Goal: Information Seeking & Learning: Understand process/instructions

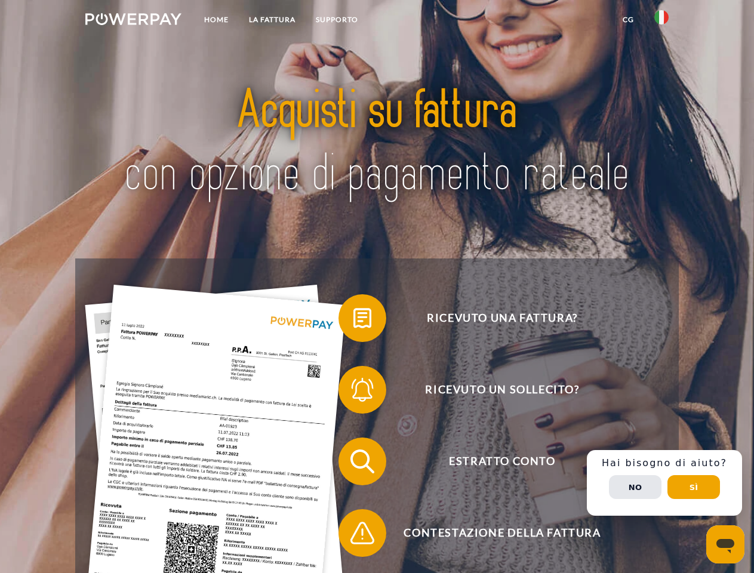
click at [133, 21] on img at bounding box center [133, 19] width 96 height 12
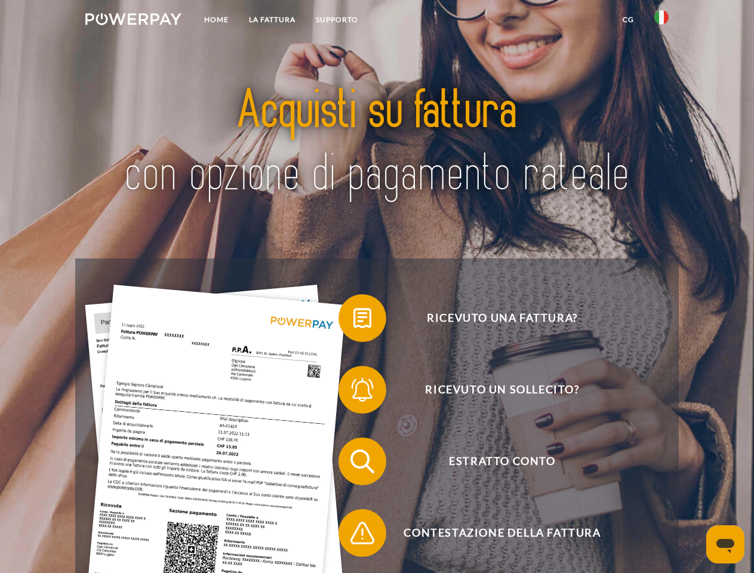
click at [662, 21] on img at bounding box center [662, 17] width 14 height 14
click at [628, 20] on link "CG" at bounding box center [629, 19] width 32 height 21
click at [354, 321] on span at bounding box center [345, 318] width 60 height 60
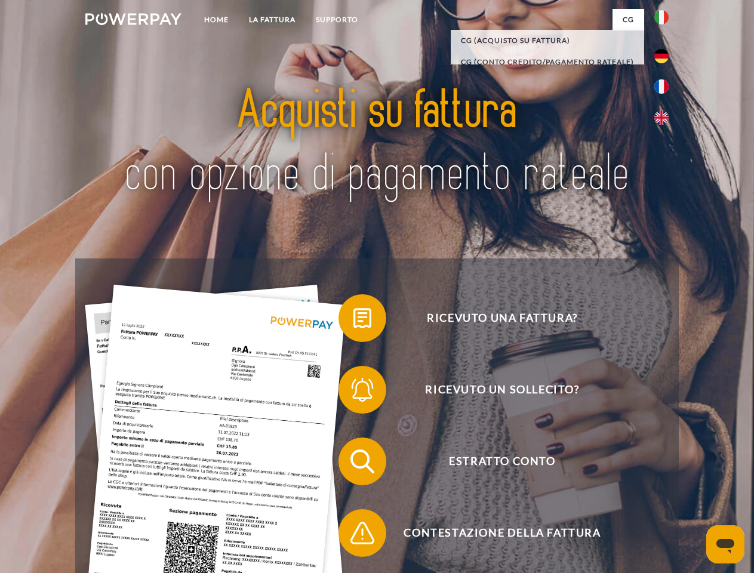
click at [354, 392] on span at bounding box center [345, 390] width 60 height 60
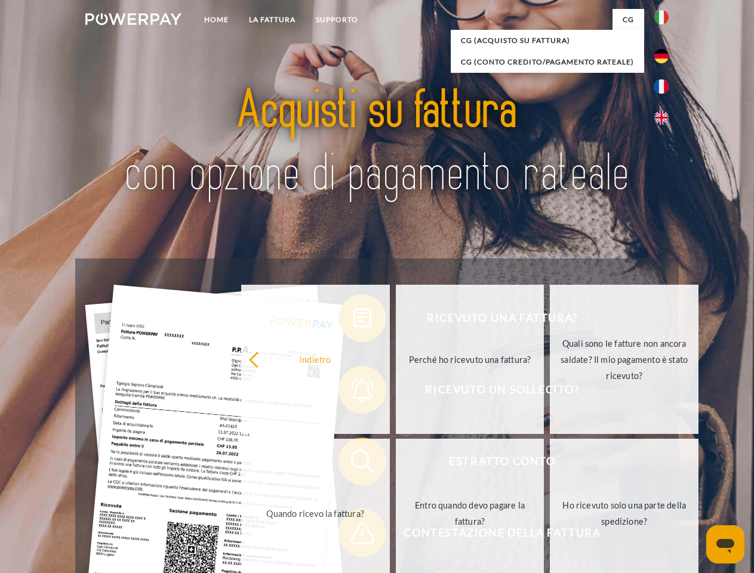
click at [396, 464] on link "Entro quando devo pagare la fattura?" at bounding box center [470, 513] width 149 height 149
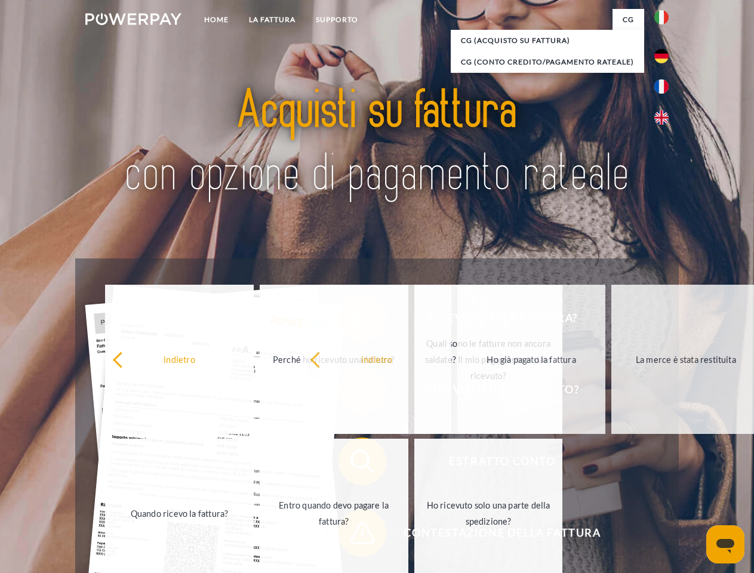
click at [354, 536] on span at bounding box center [345, 533] width 60 height 60
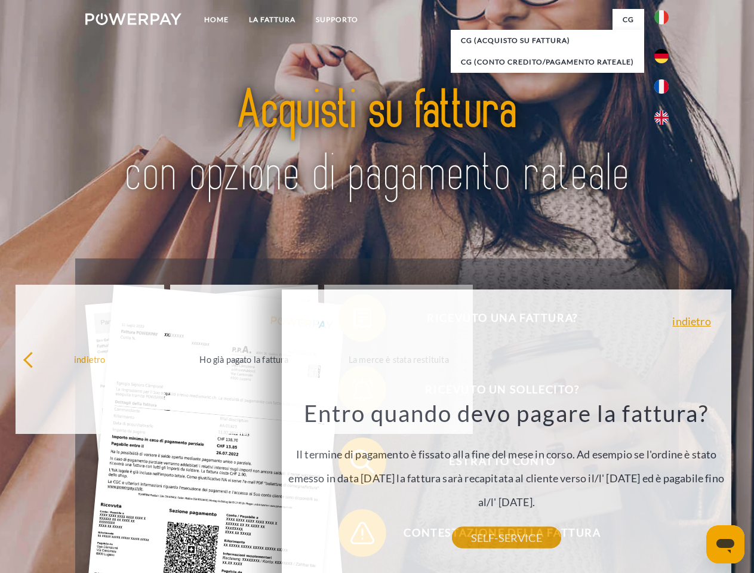
click at [665, 483] on div "Ricevuto una fattura? Ricevuto un sollecito? Estratto conto indietro" at bounding box center [376, 498] width 603 height 478
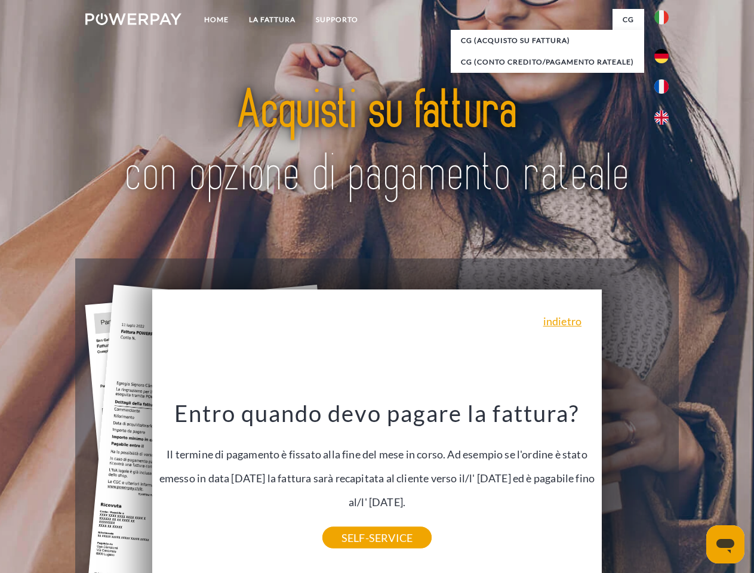
click at [635, 486] on span "Estratto conto" at bounding box center [502, 462] width 293 height 48
click at [694, 487] on header "Home LA FATTURA [GEOGRAPHIC_DATA]" at bounding box center [377, 412] width 754 height 825
